Goal: Information Seeking & Learning: Find specific fact

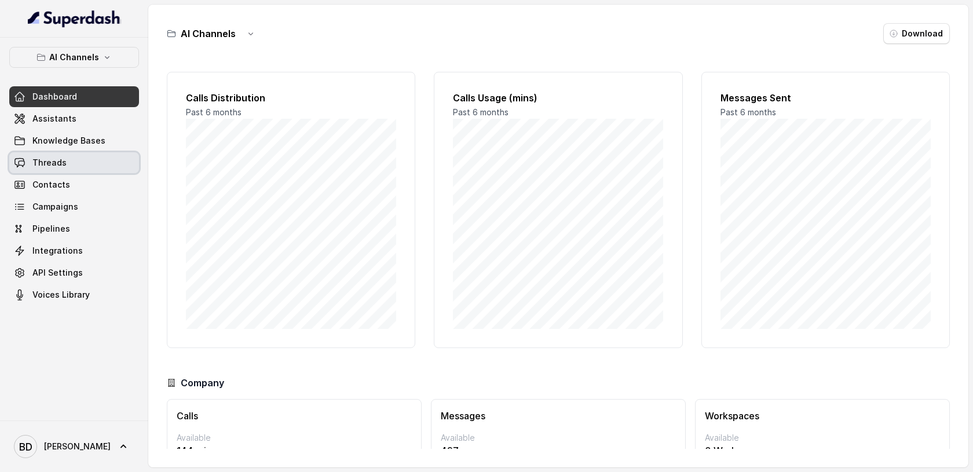
click at [79, 166] on link "Threads" at bounding box center [74, 162] width 130 height 21
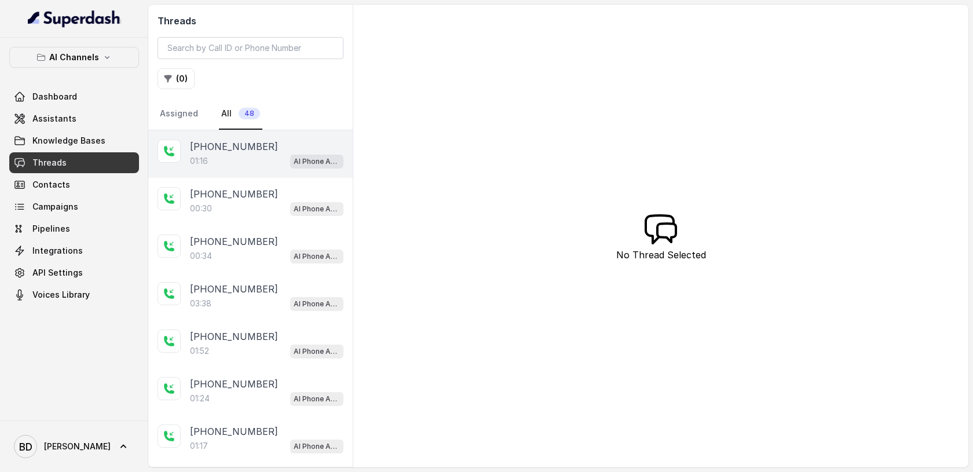
click at [221, 157] on div "01:16 AI Phone Assistant" at bounding box center [266, 160] width 153 height 15
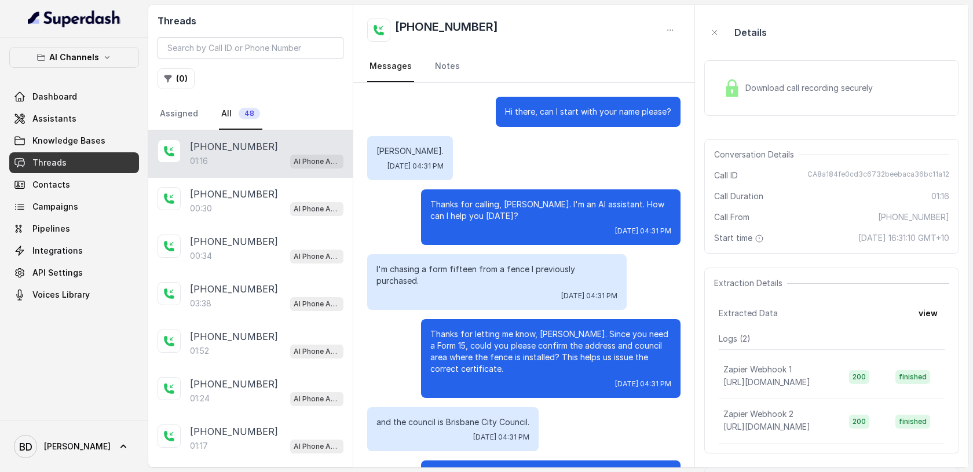
click at [730, 83] on img at bounding box center [731, 87] width 17 height 17
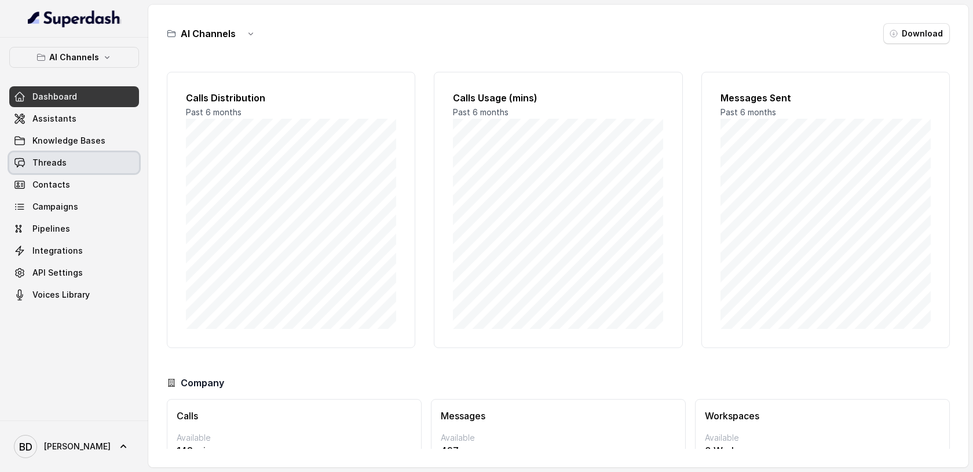
click at [42, 162] on span "Threads" at bounding box center [49, 163] width 34 height 12
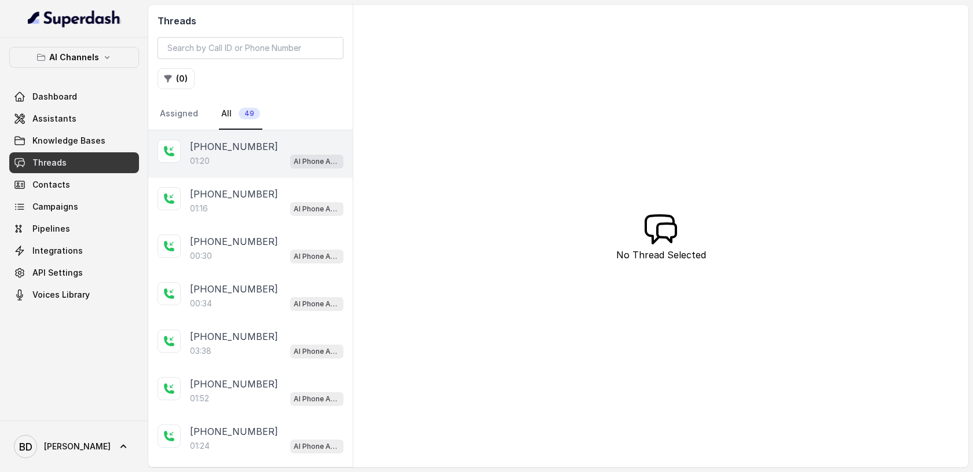
click at [234, 146] on p "[PHONE_NUMBER]" at bounding box center [234, 147] width 88 height 14
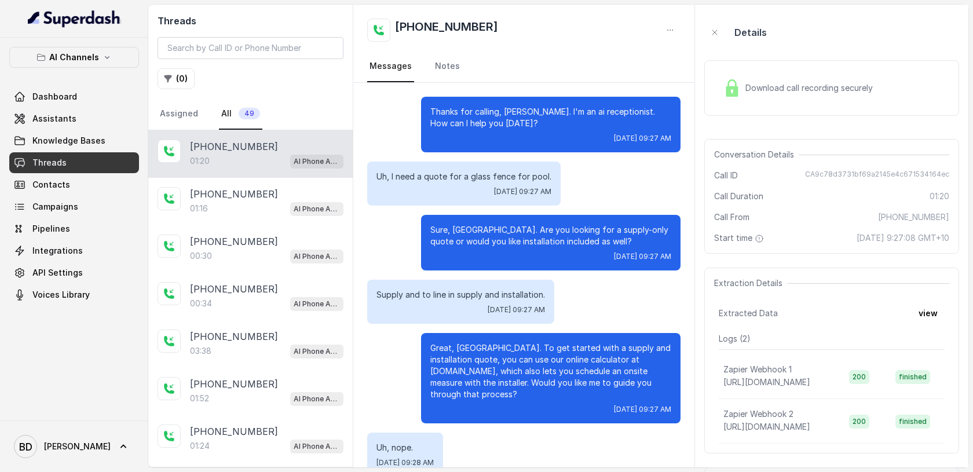
click at [731, 87] on img at bounding box center [731, 87] width 17 height 17
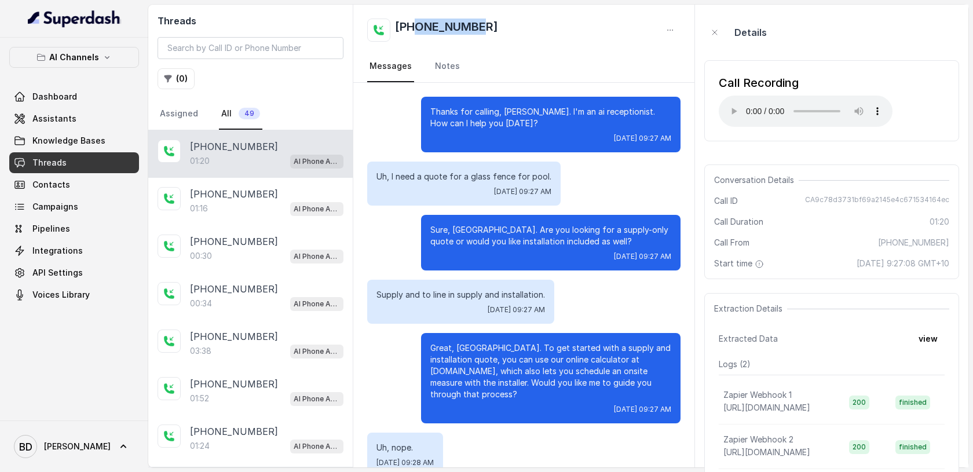
drag, startPoint x: 485, startPoint y: 24, endPoint x: 413, endPoint y: 28, distance: 72.5
click at [413, 28] on div "[PHONE_NUMBER]" at bounding box center [523, 30] width 313 height 23
copy h2 "414748437"
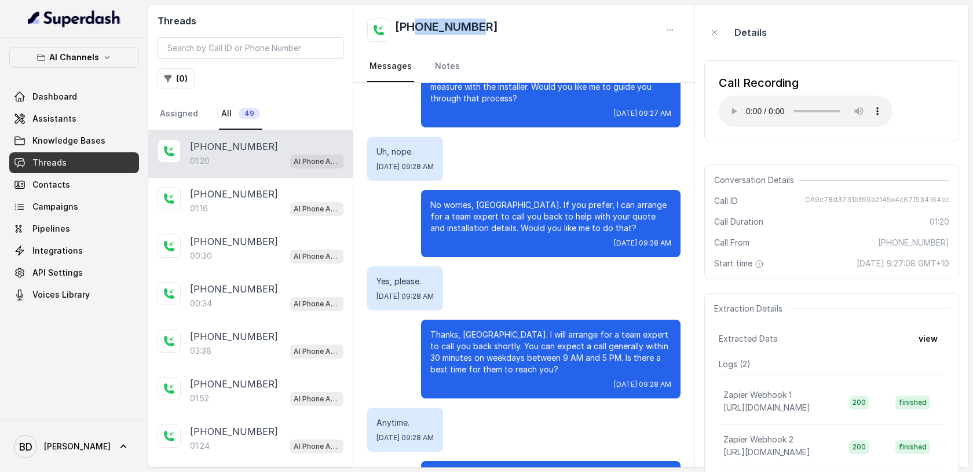
scroll to position [299, 0]
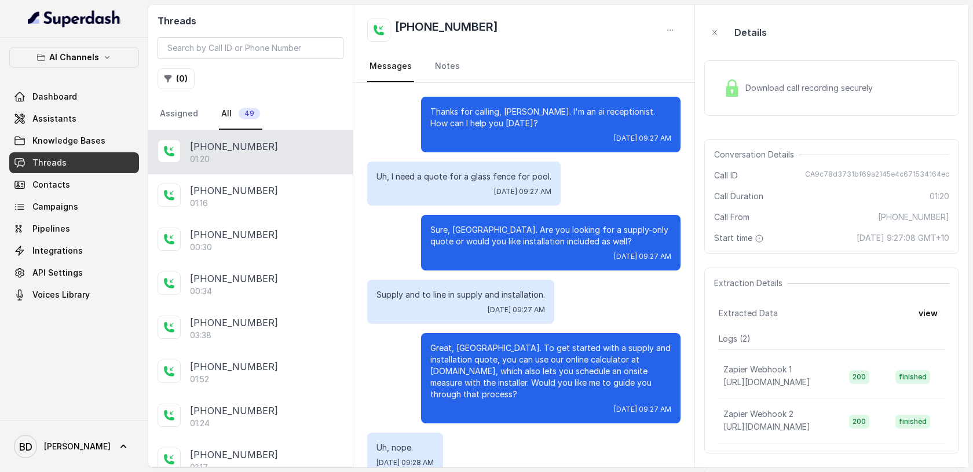
scroll to position [477, 0]
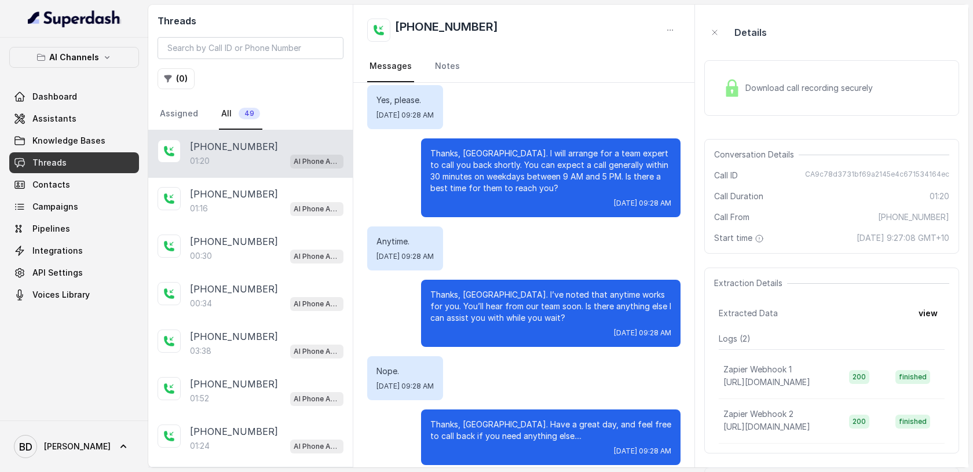
scroll to position [52, 0]
